Goal: Task Accomplishment & Management: Use online tool/utility

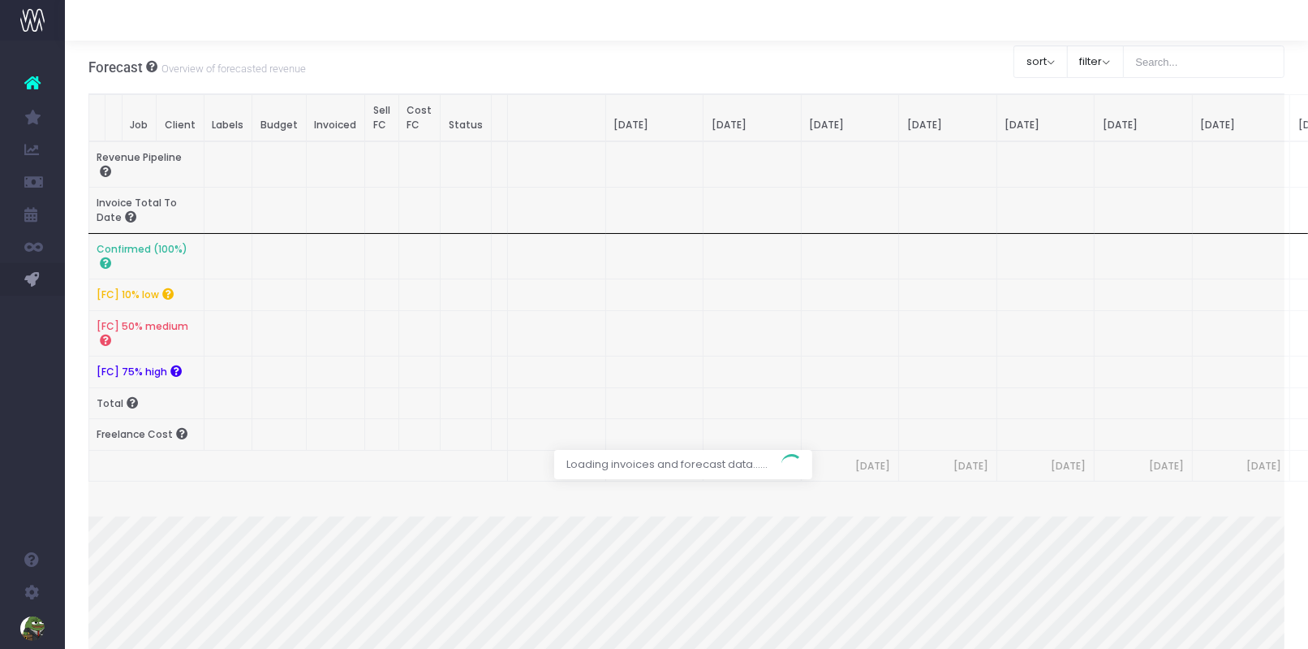
click at [109, 315] on div at bounding box center [686, 465] width 1197 height 743
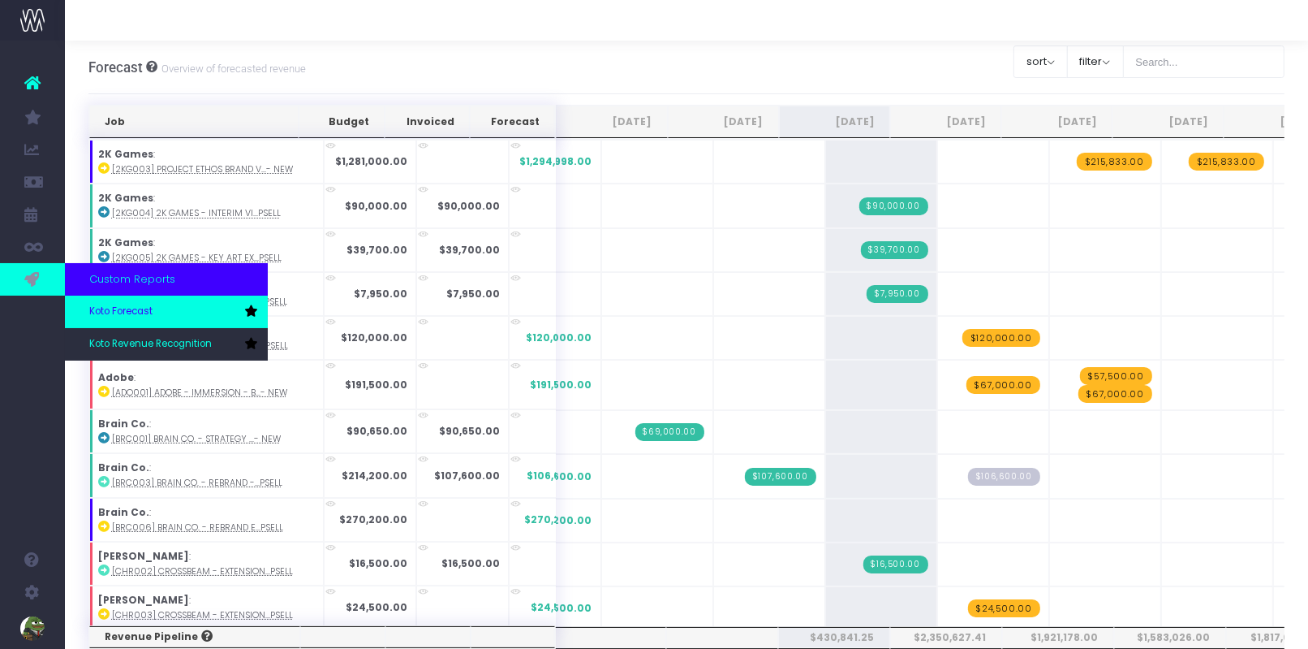
click at [113, 314] on span "Koto Forecast" at bounding box center [120, 311] width 63 height 15
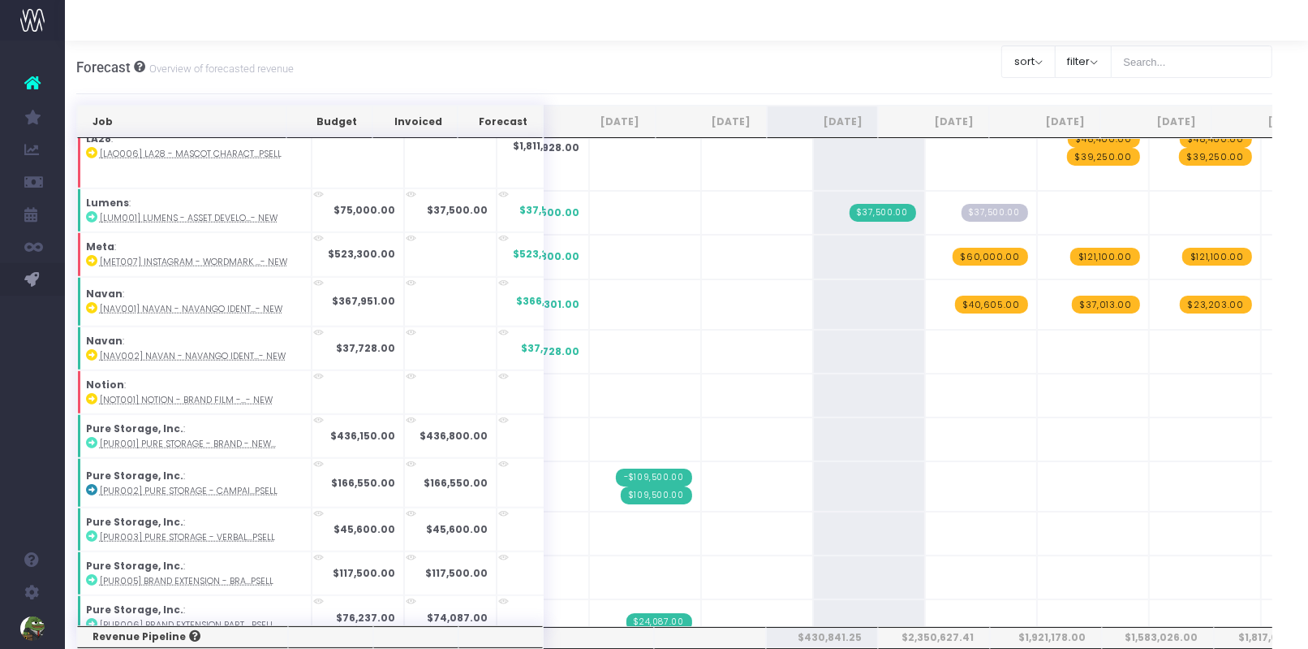
scroll to position [1188, 0]
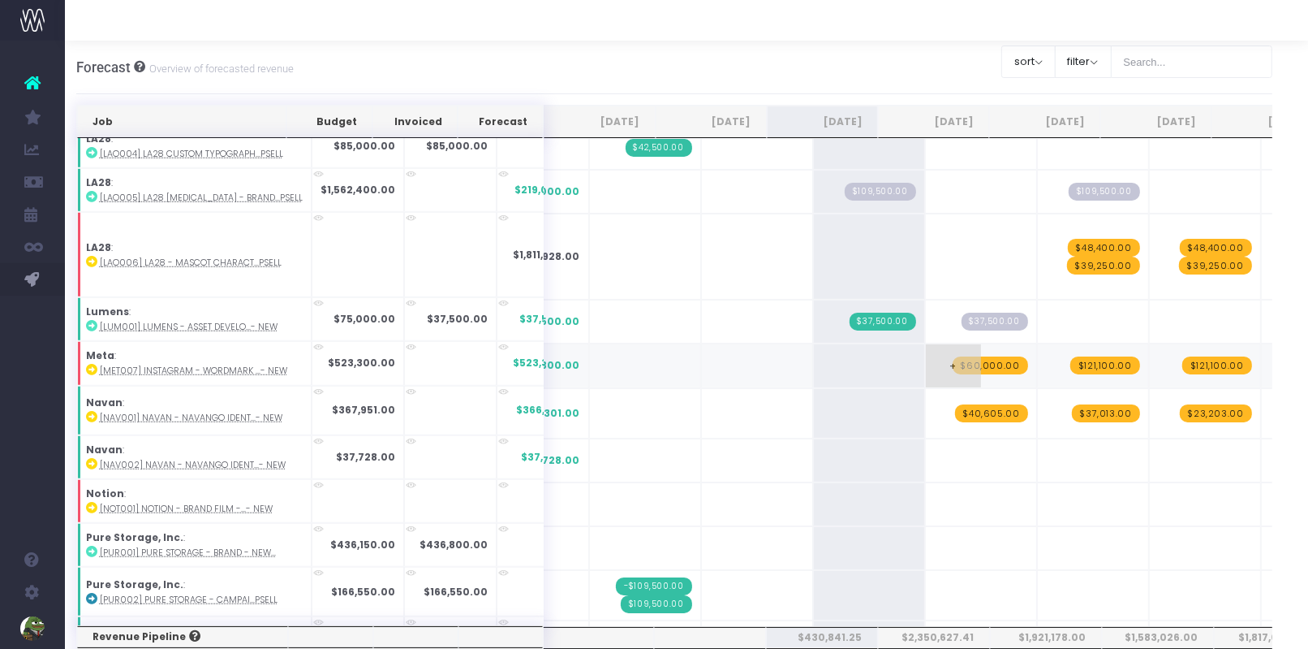
click at [953, 356] on span "$60,000.00" at bounding box center [990, 365] width 75 height 18
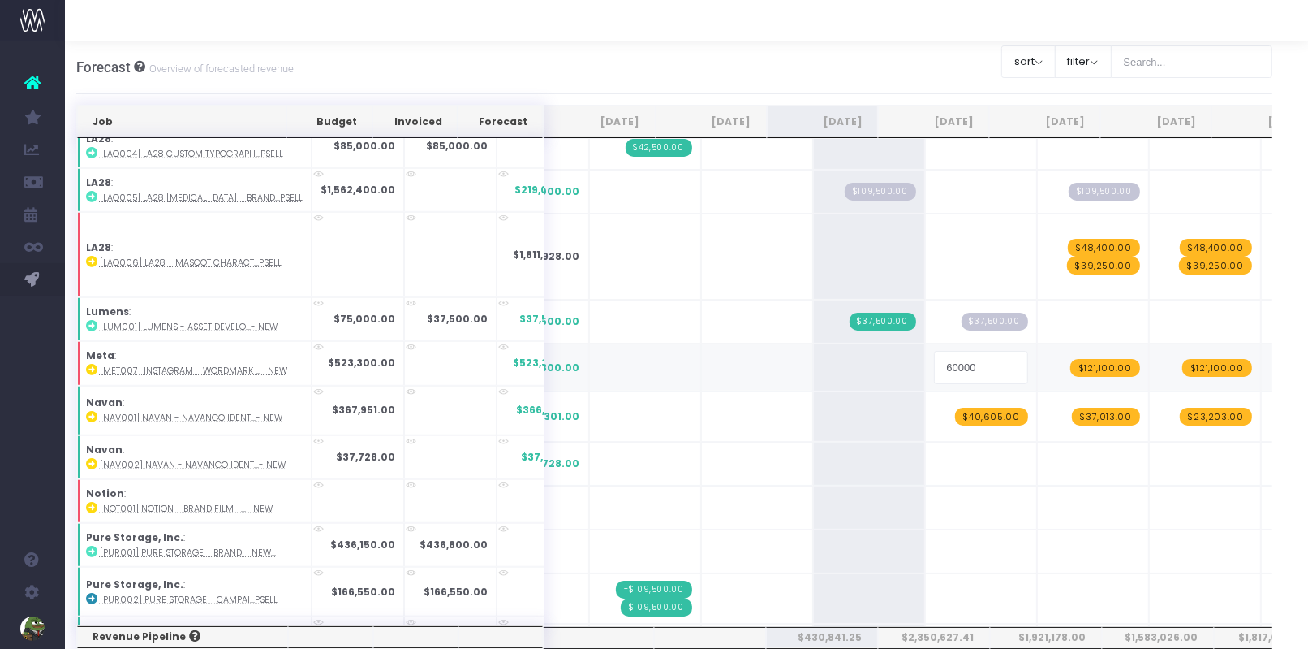
click at [947, 351] on input "60000" at bounding box center [981, 367] width 94 height 32
type input "60008"
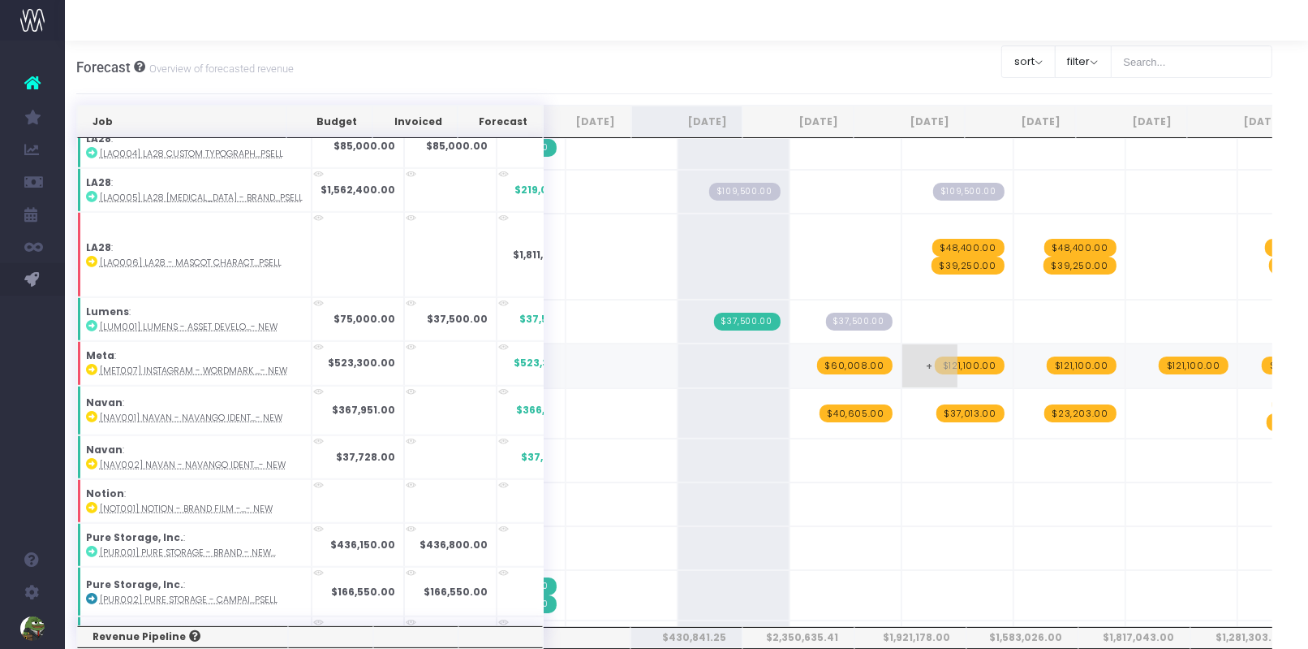
scroll to position [0, 211]
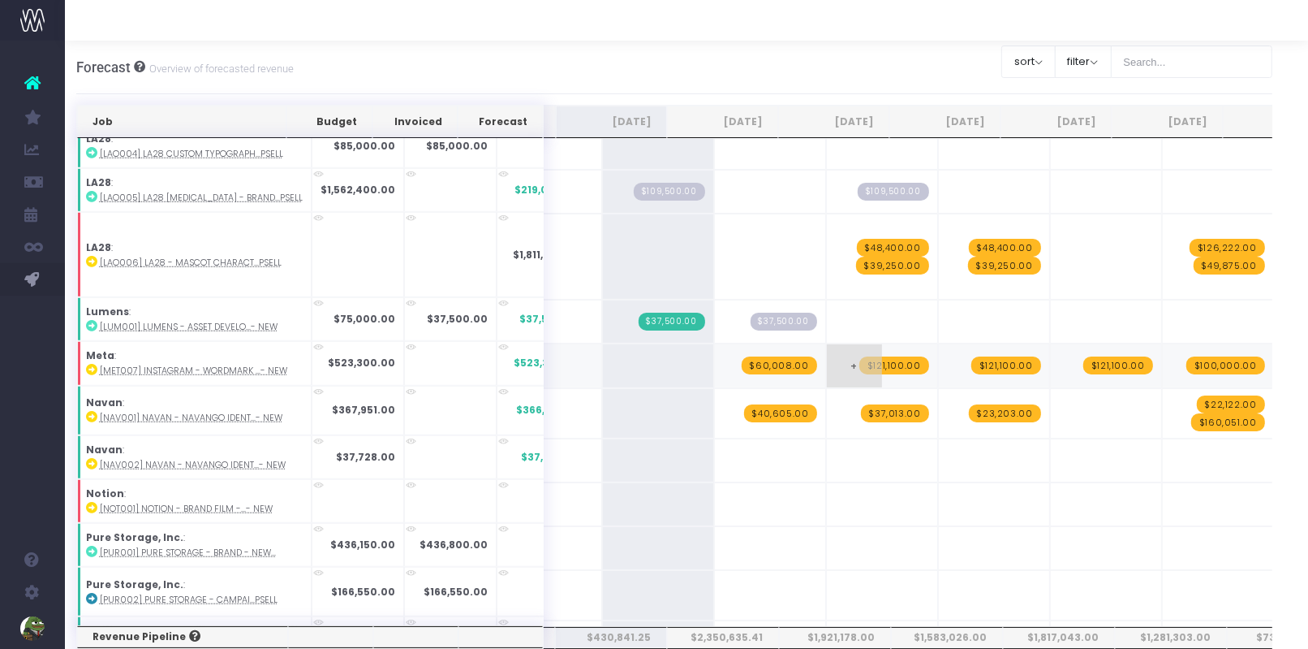
click at [860, 356] on span "$121,100.00" at bounding box center [895, 365] width 70 height 18
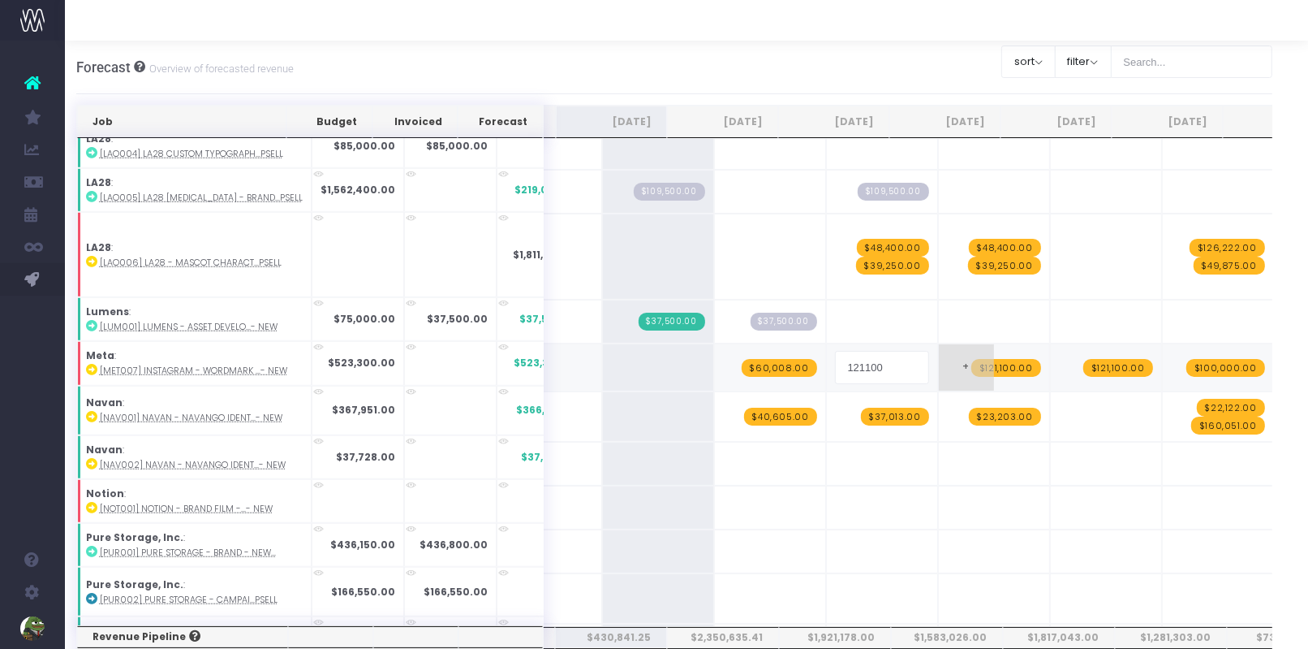
type input "121172"
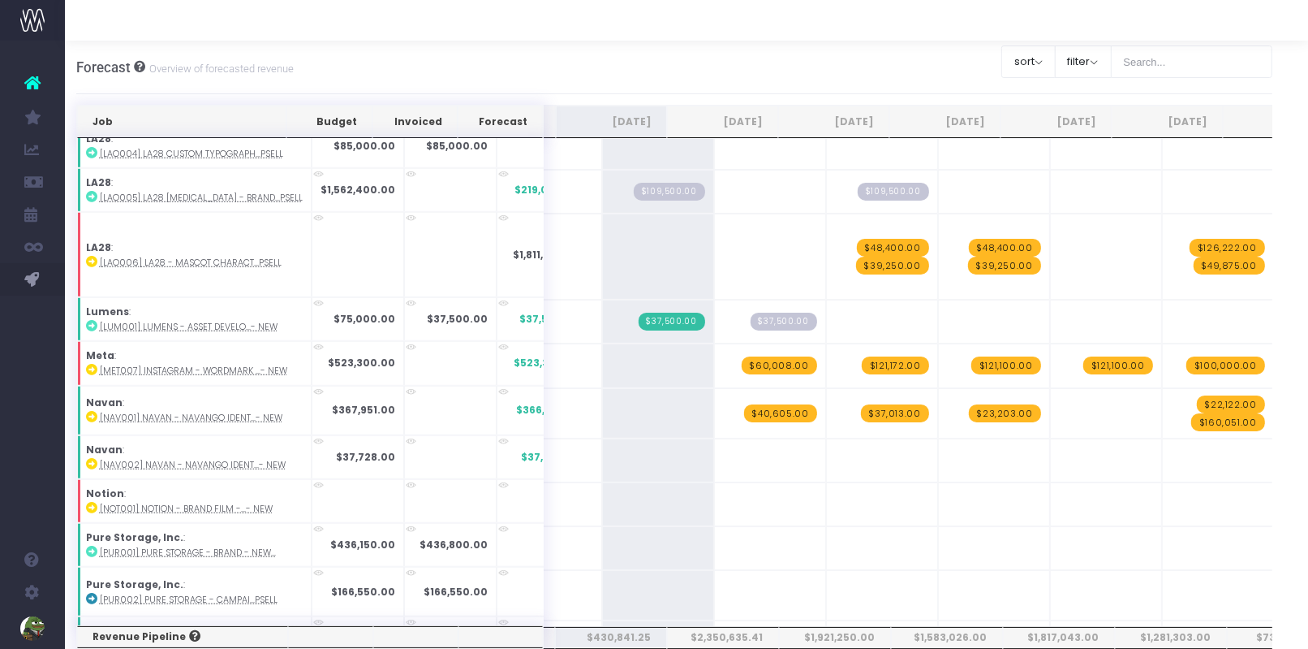
click at [972, 356] on span "$121,100.00" at bounding box center [1007, 365] width 70 height 18
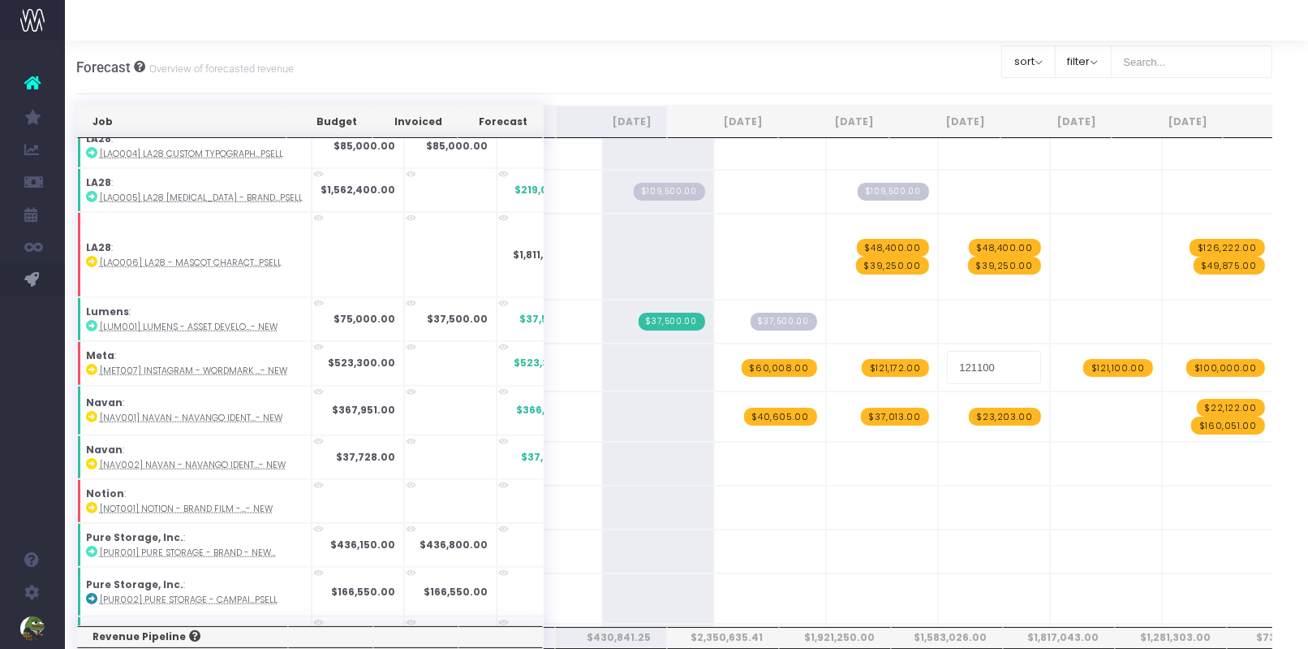
type input "121172"
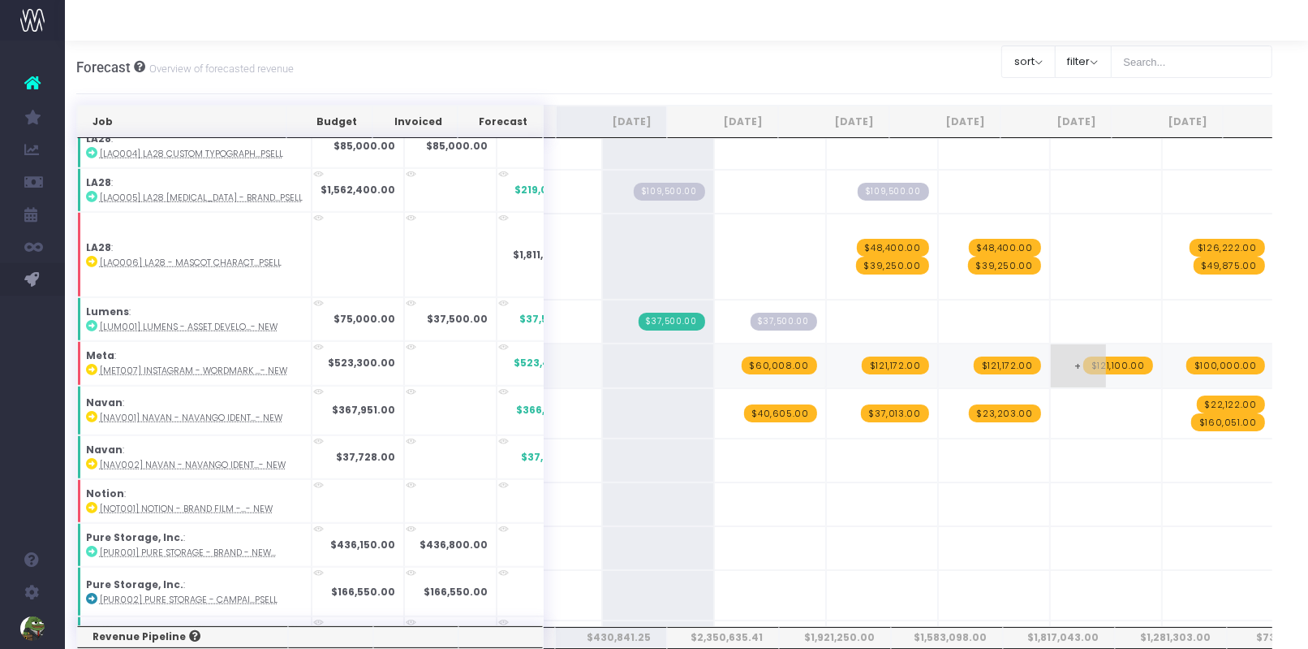
click at [1084, 356] on span "$121,100.00" at bounding box center [1119, 365] width 70 height 18
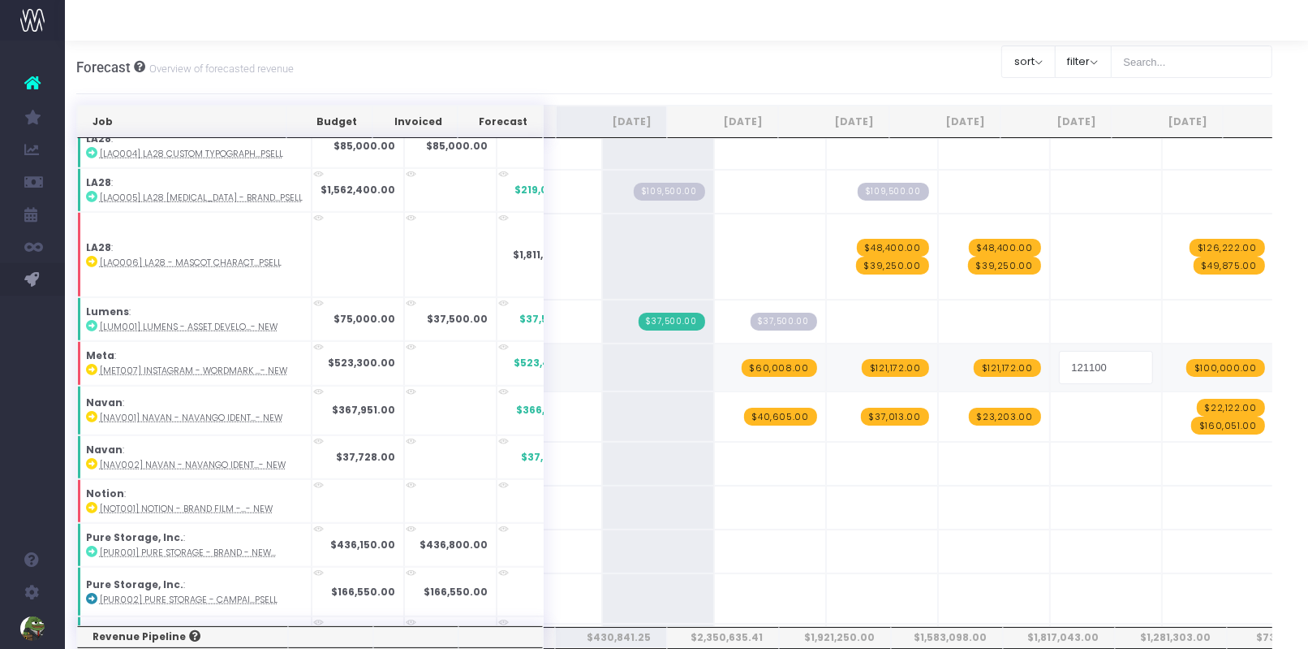
type input "121172"
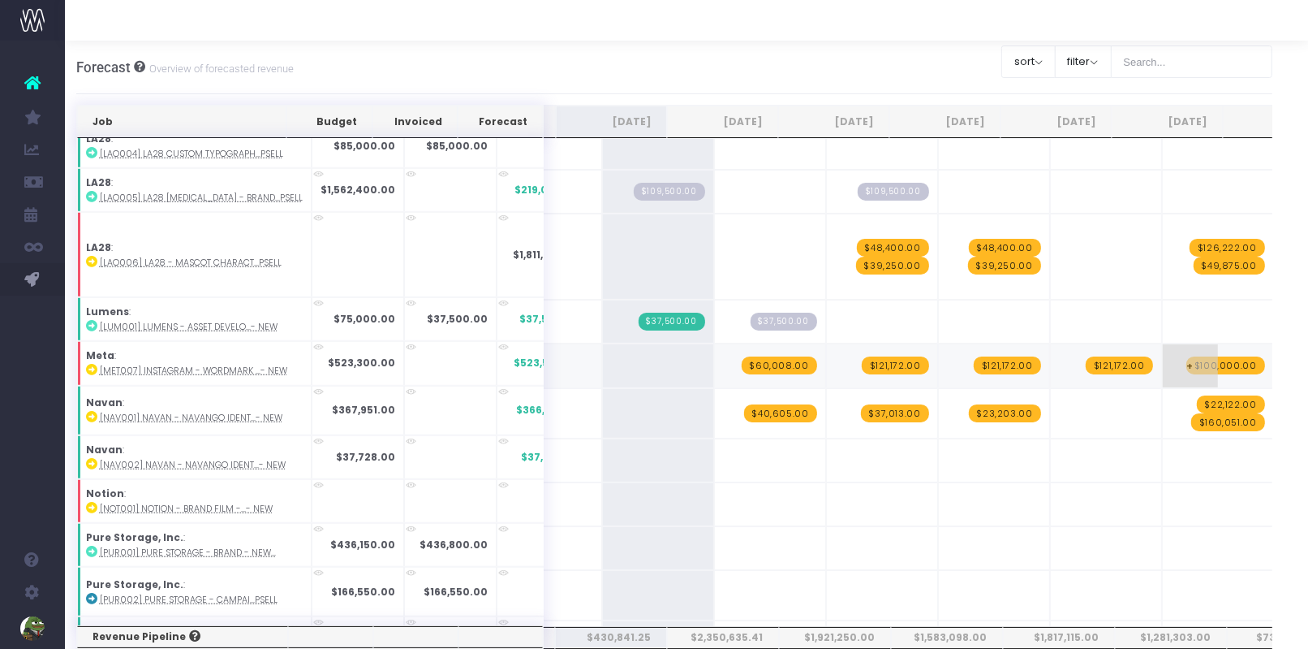
click at [1198, 356] on span "$100,000.00" at bounding box center [1226, 365] width 79 height 18
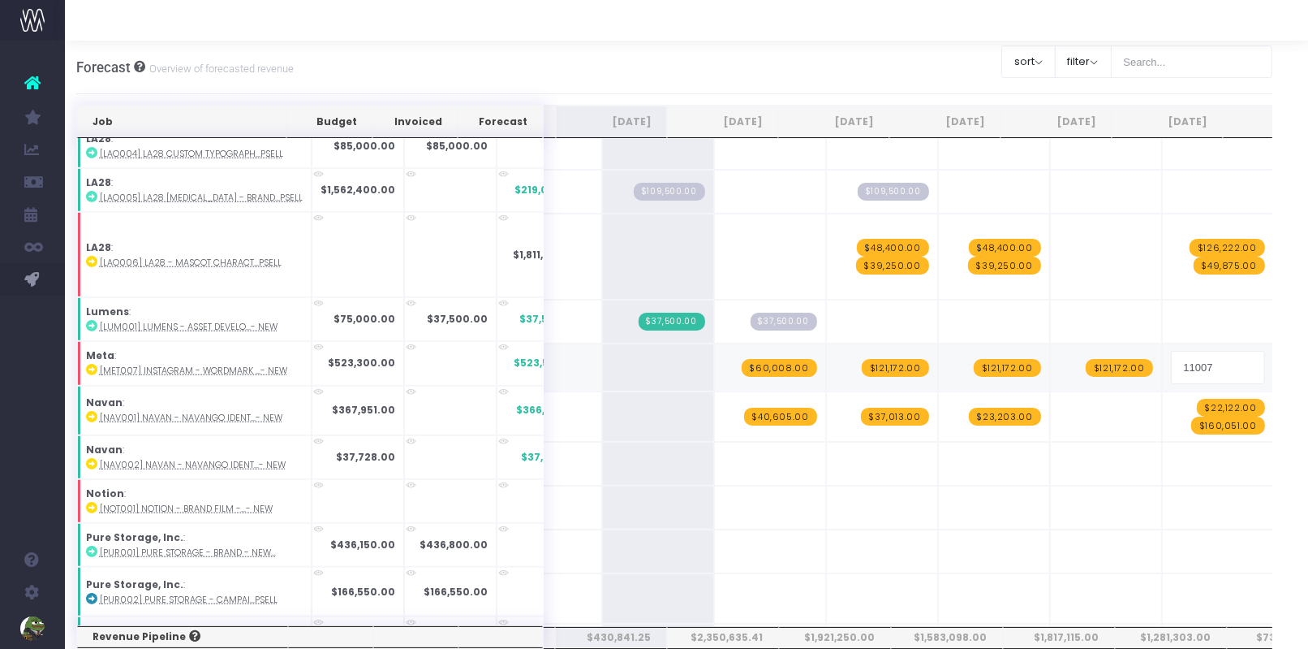
type input "110072"
